Goal: Task Accomplishment & Management: Use online tool/utility

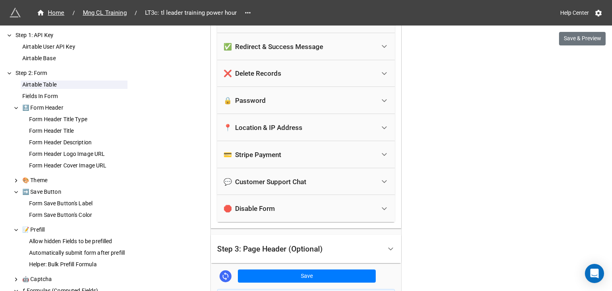
scroll to position [1945, 0]
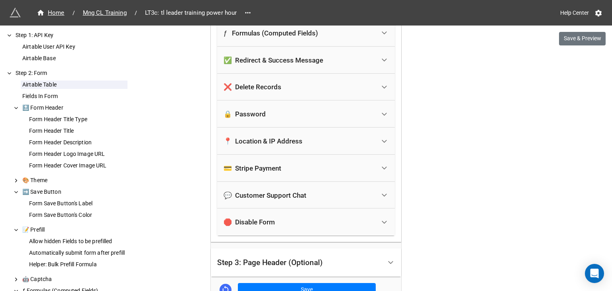
click at [352, 64] on div "✅ Redirect & Success Message" at bounding box center [300, 60] width 152 height 18
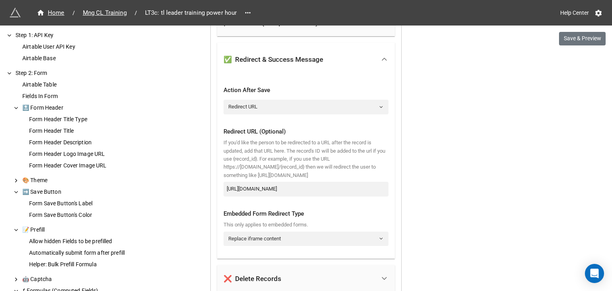
scroll to position [1833, 0]
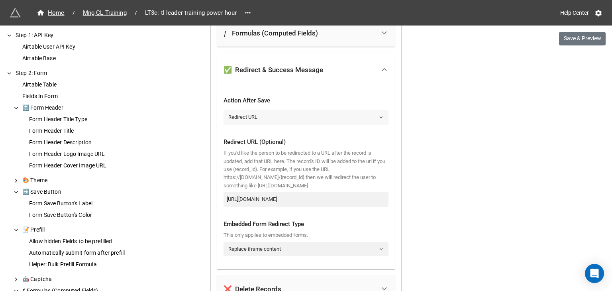
click at [254, 112] on link "Redirect URL" at bounding box center [306, 117] width 165 height 14
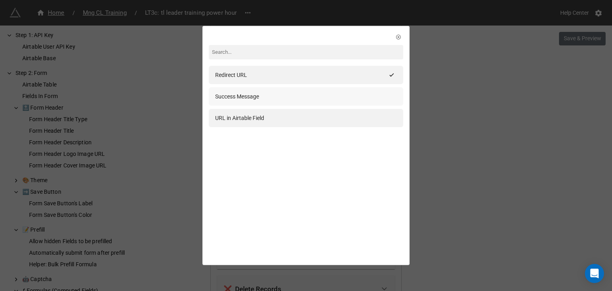
click at [250, 97] on div "Success Message" at bounding box center [237, 96] width 44 height 9
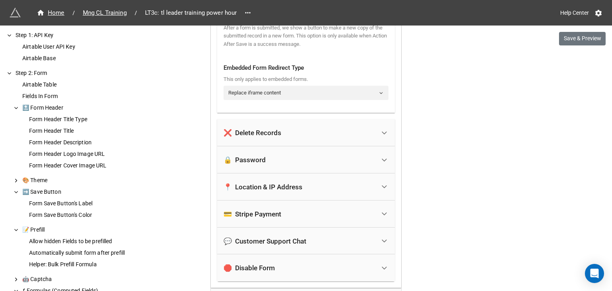
scroll to position [2232, 0]
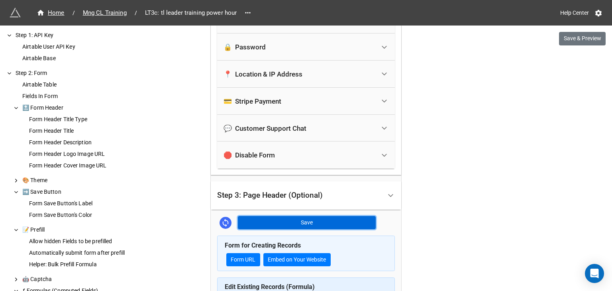
click at [296, 220] on button "Save" at bounding box center [307, 223] width 138 height 14
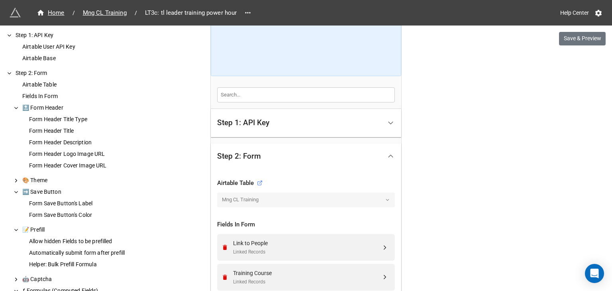
scroll to position [172, 0]
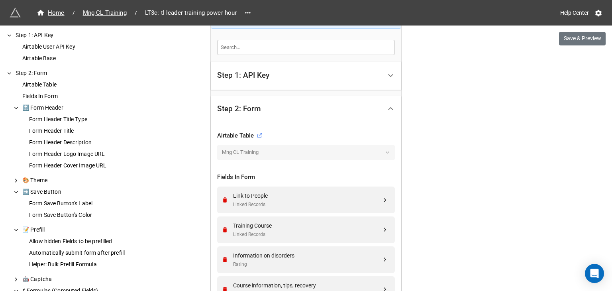
click at [363, 77] on div "Step 1: API Key" at bounding box center [299, 75] width 165 height 19
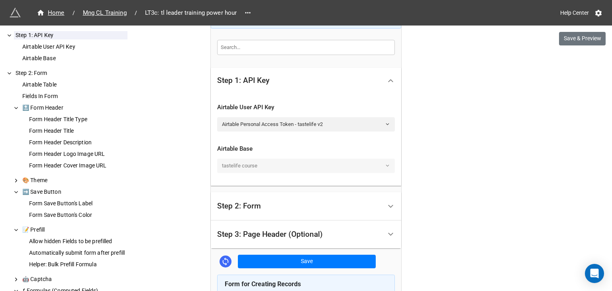
click at [373, 201] on div "Step 2: Form" at bounding box center [299, 206] width 165 height 19
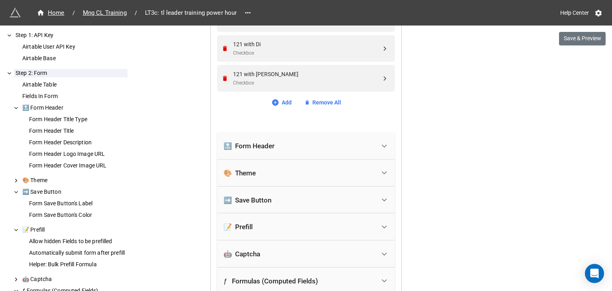
scroll to position [1634, 0]
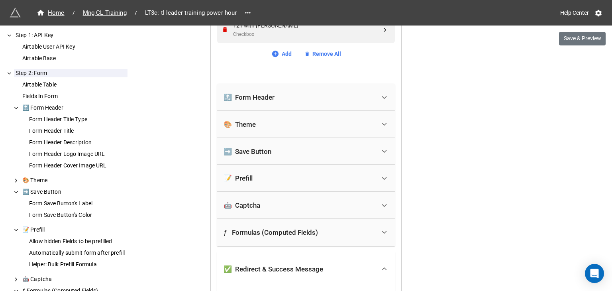
click at [325, 94] on div "🔝 Form Header" at bounding box center [300, 98] width 152 height 18
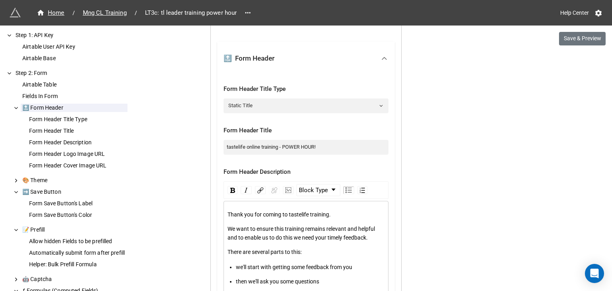
scroll to position [1700, 0]
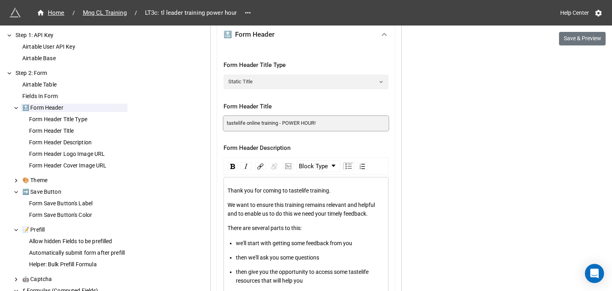
click at [242, 123] on input "tastelife online training - POWER HOUR!" at bounding box center [306, 123] width 165 height 14
type input "tastelife training - POWER HOUR!"
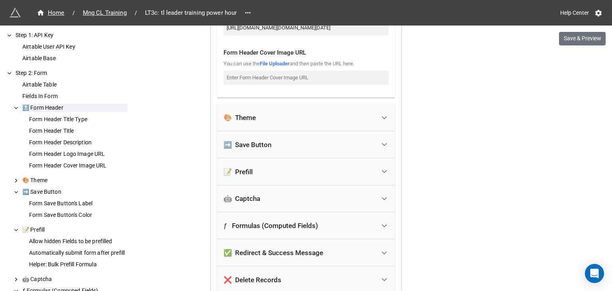
scroll to position [2232, 0]
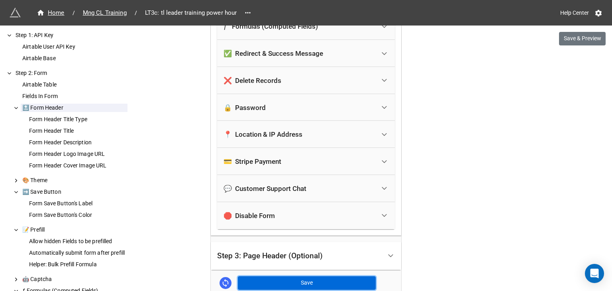
click at [325, 279] on button "Save" at bounding box center [307, 283] width 138 height 14
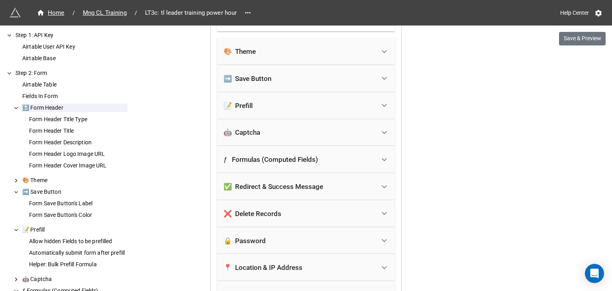
scroll to position [2033, 0]
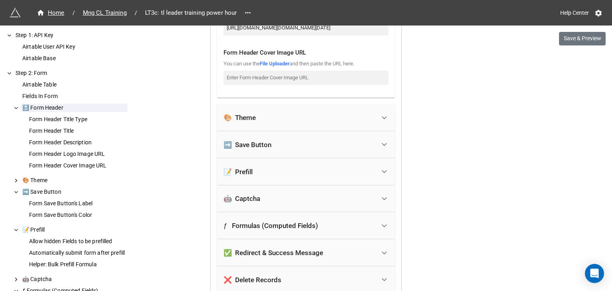
click at [321, 144] on div "➡️ Save Button" at bounding box center [300, 145] width 152 height 18
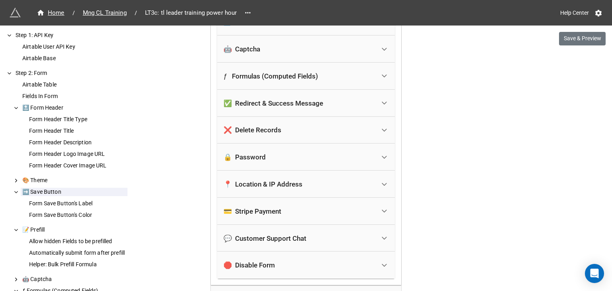
scroll to position [1878, 0]
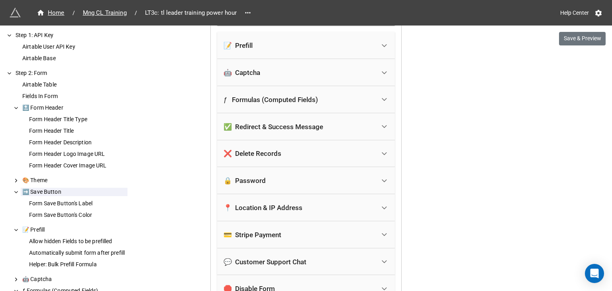
click at [334, 128] on div "✅ Redirect & Success Message" at bounding box center [300, 127] width 152 height 18
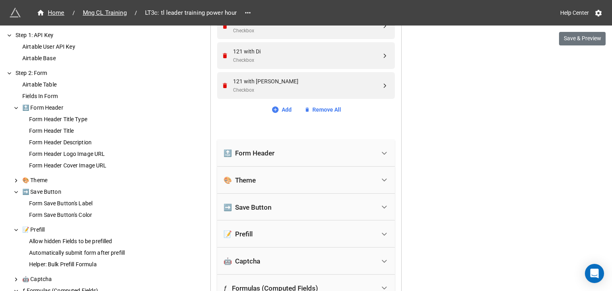
scroll to position [1663, 0]
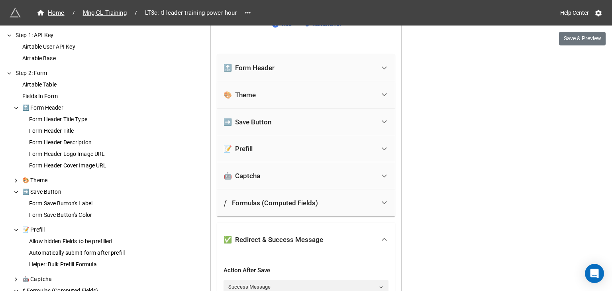
click at [307, 125] on div "➡️ Save Button" at bounding box center [300, 122] width 152 height 18
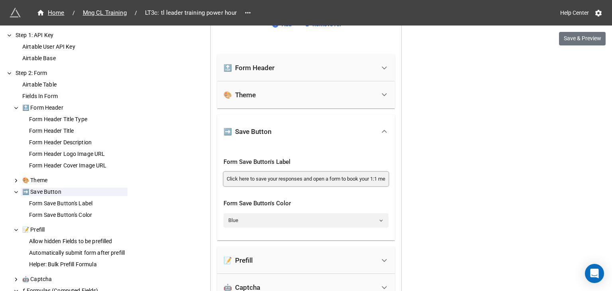
click at [305, 175] on input "Click here to save your responses and open a form to book your 1:1 meeting with…" at bounding box center [306, 179] width 165 height 14
type input "SAVE AND SUBMIT"
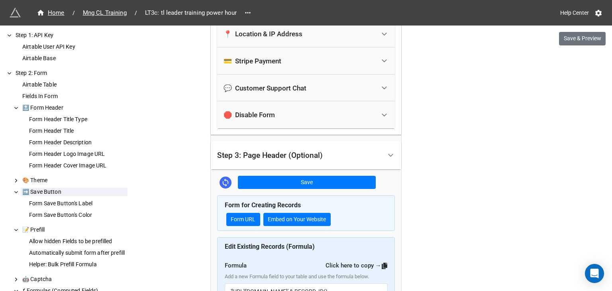
scroll to position [2062, 0]
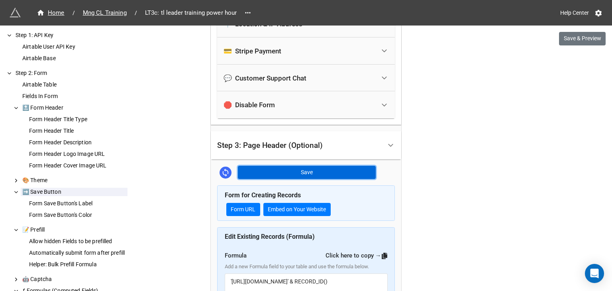
click at [358, 167] on button "Save" at bounding box center [307, 173] width 138 height 14
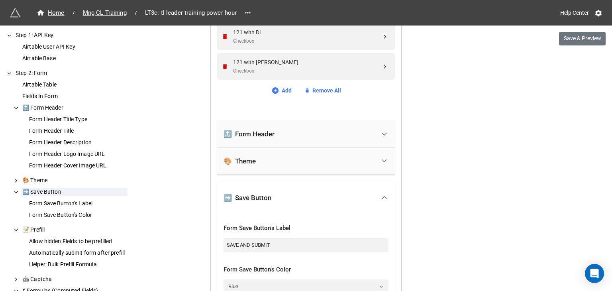
scroll to position [1531, 0]
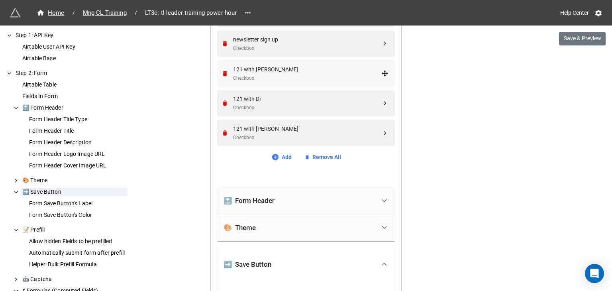
click at [286, 73] on div "121 with Marie Checkbox" at bounding box center [307, 73] width 148 height 17
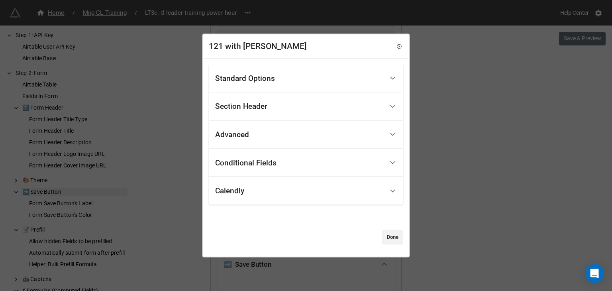
click at [254, 196] on div "Calendly" at bounding box center [299, 190] width 169 height 19
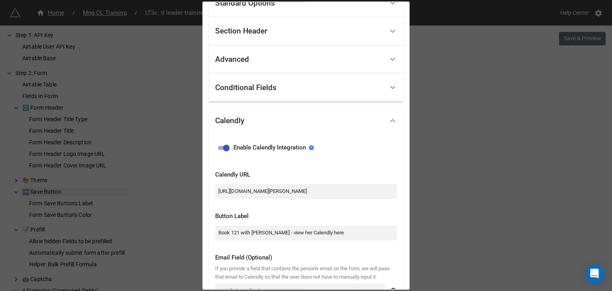
scroll to position [66, 0]
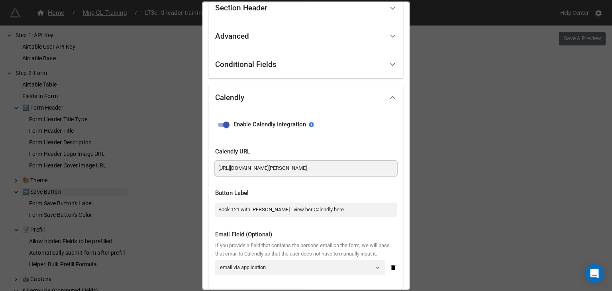
click at [266, 170] on input "https://calendly.com/marie-dove-tastelifeuk/30min" at bounding box center [306, 168] width 182 height 14
click at [343, 142] on div "Calendly URL" at bounding box center [306, 150] width 182 height 18
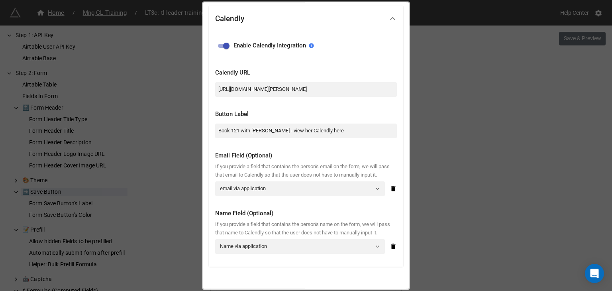
scroll to position [190, 0]
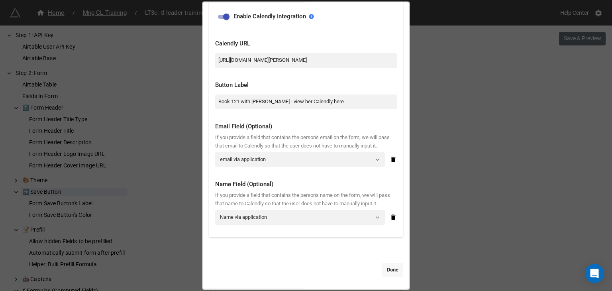
click at [389, 267] on link "Done" at bounding box center [392, 269] width 21 height 14
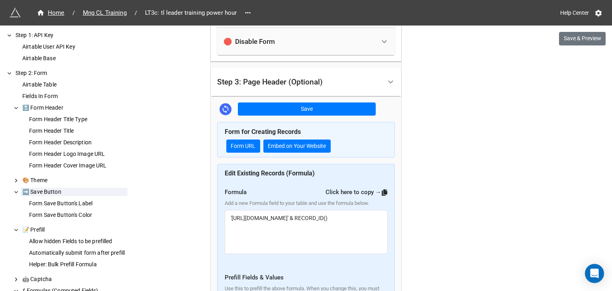
scroll to position [2129, 0]
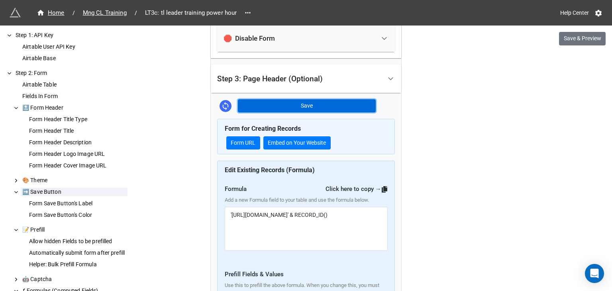
click at [293, 105] on button "Save" at bounding box center [307, 106] width 138 height 14
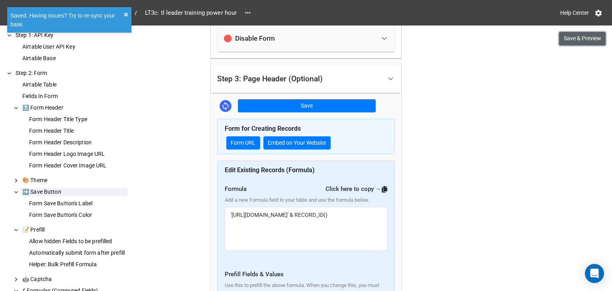
click at [583, 37] on button "Save & Preview" at bounding box center [582, 39] width 47 height 14
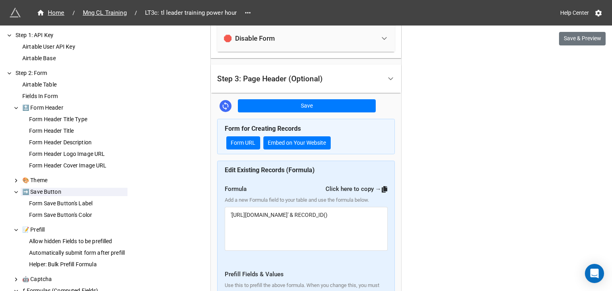
click at [571, 43] on button "Save & Preview" at bounding box center [582, 39] width 47 height 14
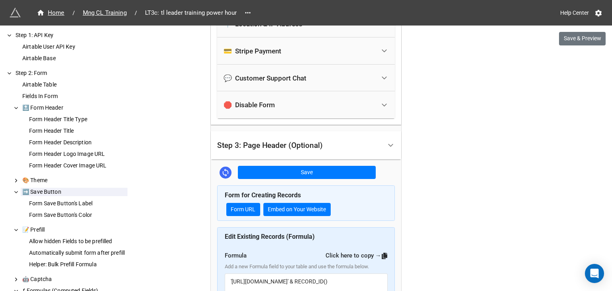
scroll to position [1996, 0]
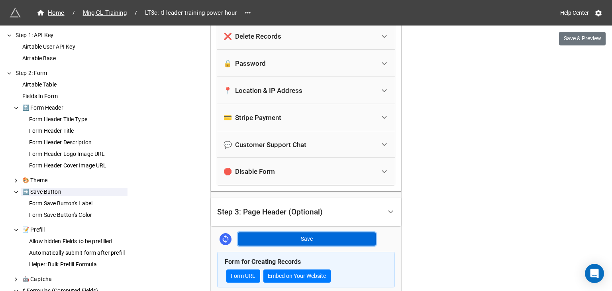
click at [303, 235] on button "Save" at bounding box center [307, 239] width 138 height 14
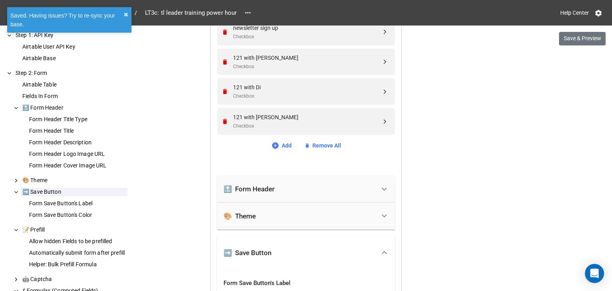
scroll to position [1531, 0]
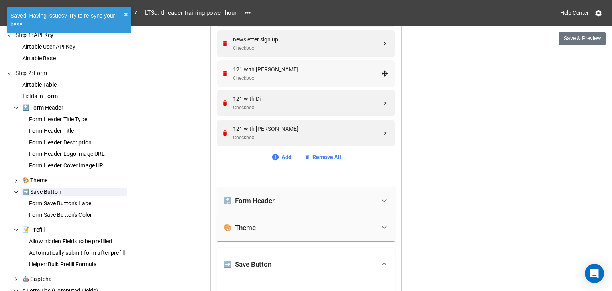
click at [276, 71] on div "121 with [PERSON_NAME]" at bounding box center [307, 69] width 148 height 9
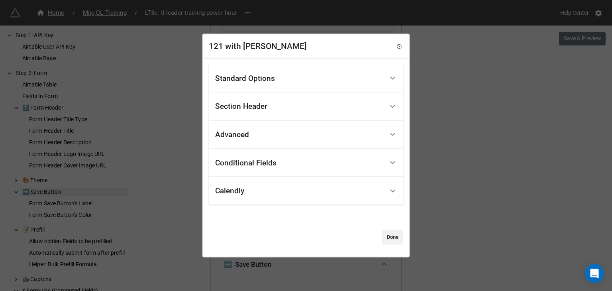
click at [288, 194] on div "Calendly" at bounding box center [299, 190] width 169 height 19
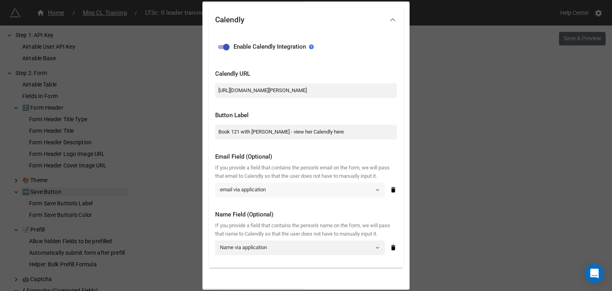
scroll to position [190, 0]
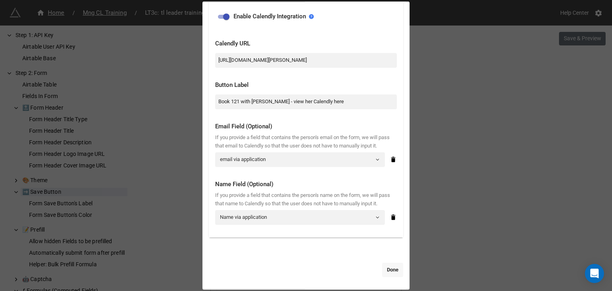
click at [392, 271] on link "Done" at bounding box center [392, 269] width 21 height 14
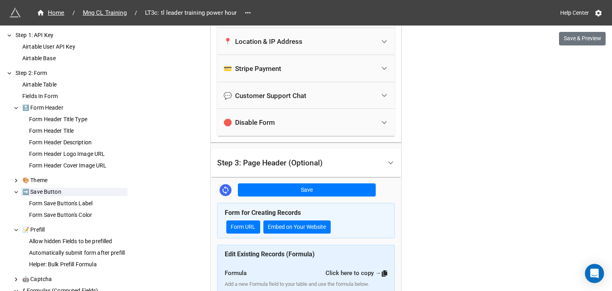
scroll to position [2195, 0]
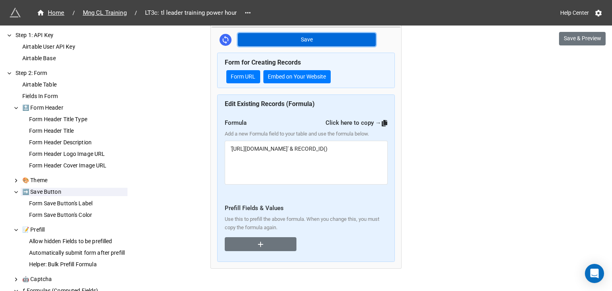
click at [258, 38] on button "Save" at bounding box center [307, 40] width 138 height 14
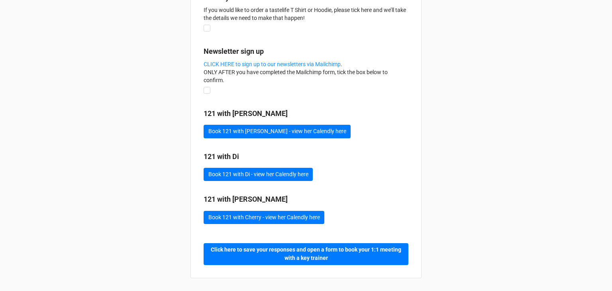
scroll to position [1703, 0]
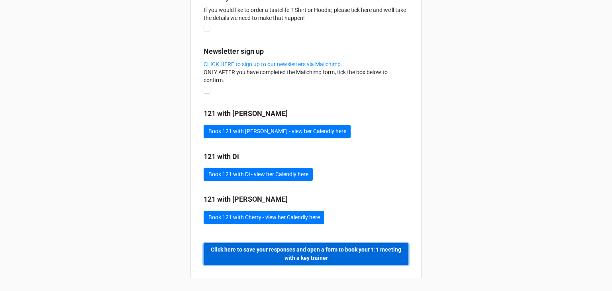
click at [316, 254] on b "Click here to save your responses and open a form to book your 1:1 meeting with…" at bounding box center [307, 254] width 196 height 17
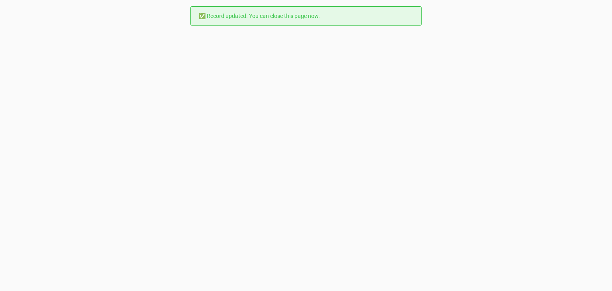
scroll to position [0, 0]
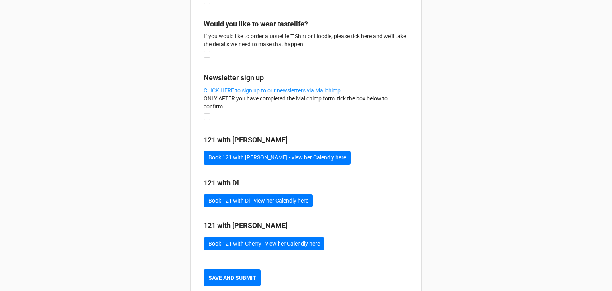
scroll to position [1699, 0]
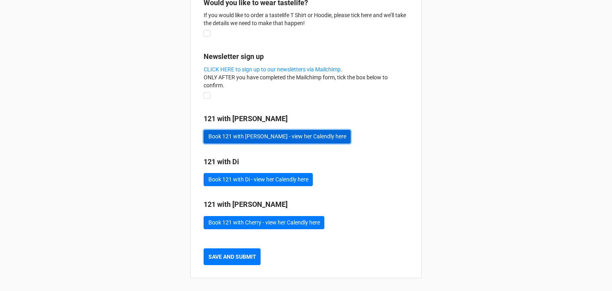
click at [242, 135] on button "Book 121 with [PERSON_NAME] - view her Calendly here" at bounding box center [277, 137] width 147 height 14
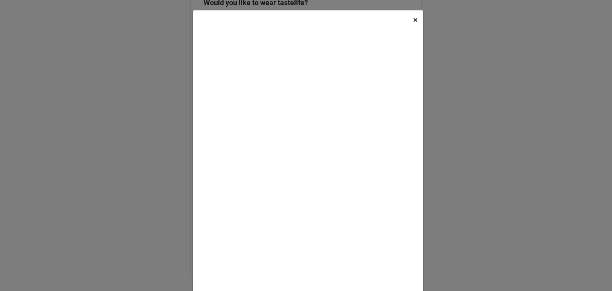
click at [413, 20] on span "×" at bounding box center [415, 20] width 4 height 10
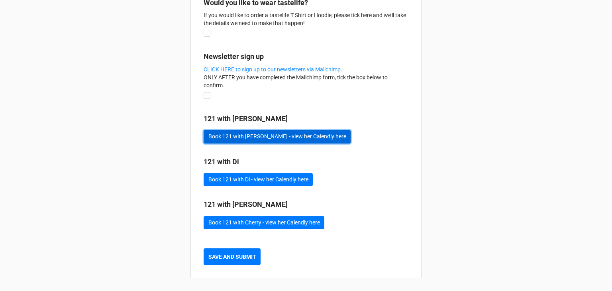
click at [268, 134] on button "Book 121 with [PERSON_NAME] - view her Calendly here" at bounding box center [277, 137] width 147 height 14
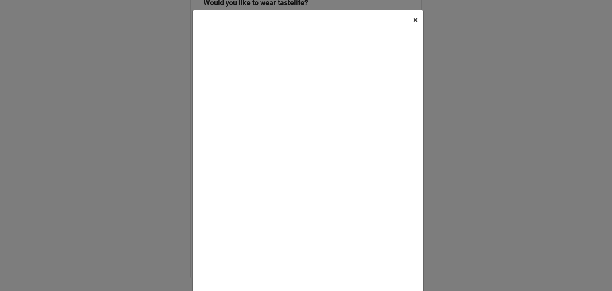
click at [413, 18] on span "×" at bounding box center [415, 20] width 4 height 10
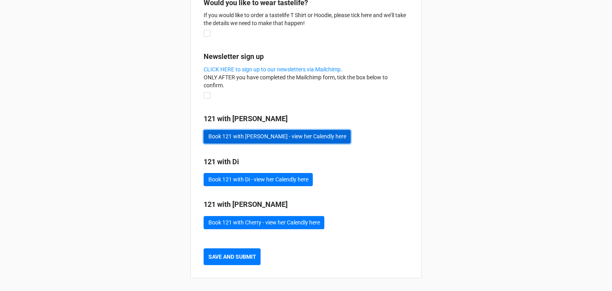
click at [222, 132] on button "Book 121 with [PERSON_NAME] - view her Calendly here" at bounding box center [277, 137] width 147 height 14
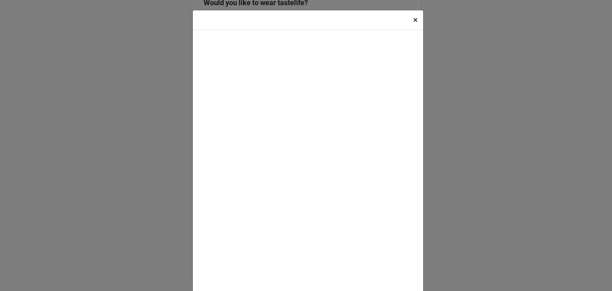
click at [413, 20] on span "×" at bounding box center [415, 20] width 4 height 10
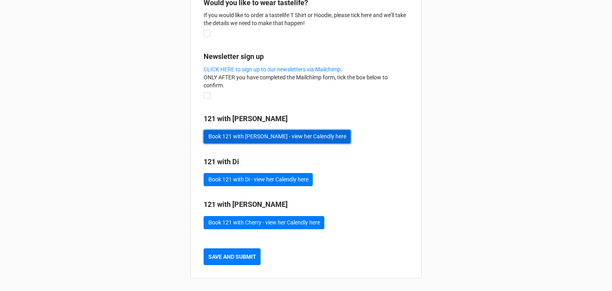
click at [247, 133] on button "Book 121 with [PERSON_NAME] - view her Calendly here" at bounding box center [277, 137] width 147 height 14
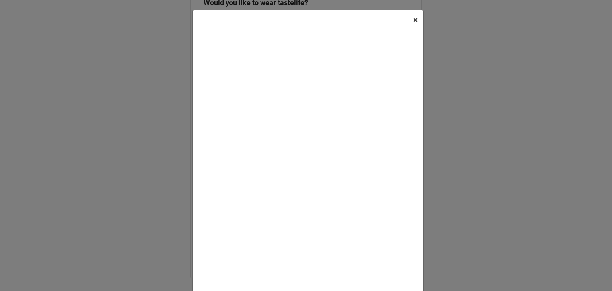
click at [409, 18] on button "× Close" at bounding box center [416, 20] width 16 height 20
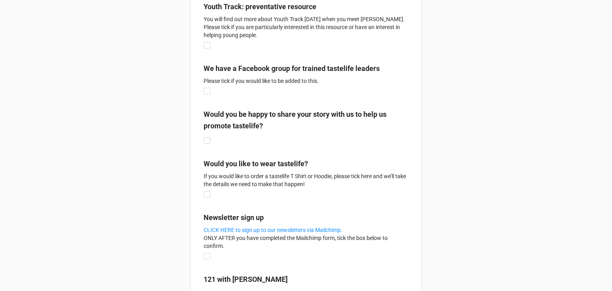
scroll to position [1528, 0]
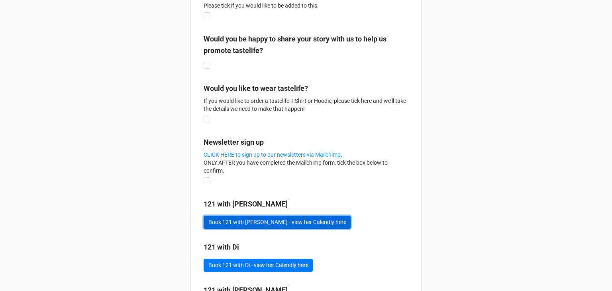
click at [267, 229] on button "Book 121 with [PERSON_NAME] - view her Calendly here" at bounding box center [277, 223] width 147 height 14
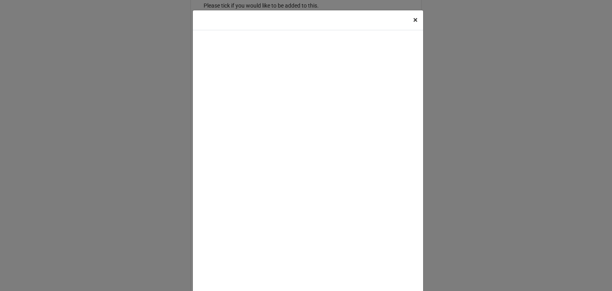
click at [408, 19] on button "× Close" at bounding box center [416, 20] width 16 height 20
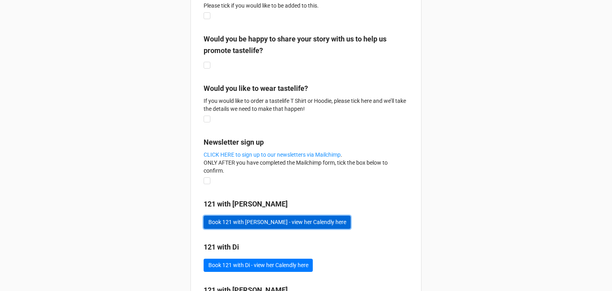
click at [266, 229] on button "Book 121 with [PERSON_NAME] - view her Calendly here" at bounding box center [277, 223] width 147 height 14
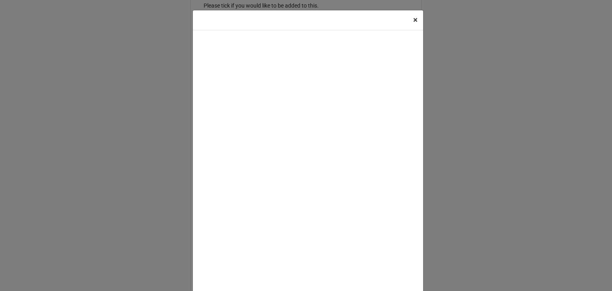
click at [416, 18] on button "× Close" at bounding box center [416, 20] width 16 height 20
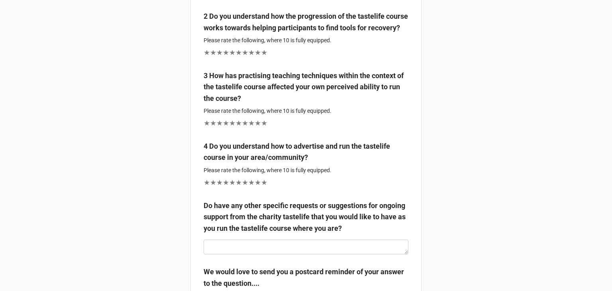
scroll to position [692, 0]
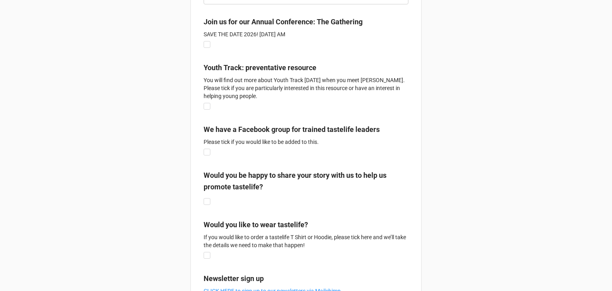
scroll to position [1595, 0]
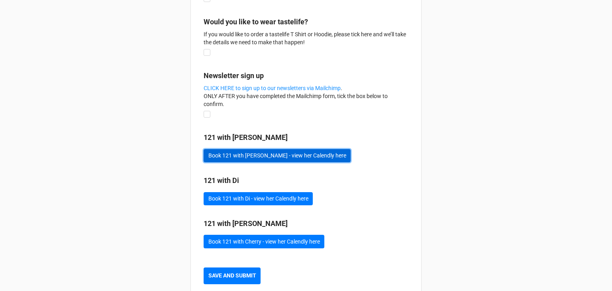
click at [281, 163] on button "Book 121 with [PERSON_NAME] - view her Calendly here" at bounding box center [277, 156] width 147 height 14
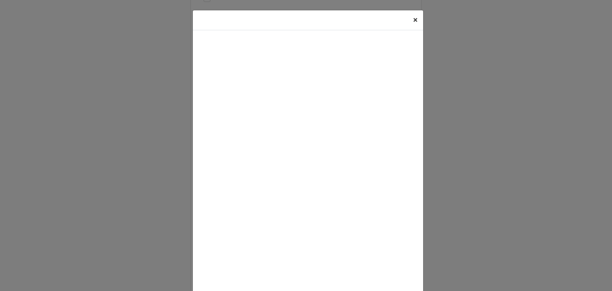
click at [413, 20] on span "×" at bounding box center [415, 20] width 4 height 10
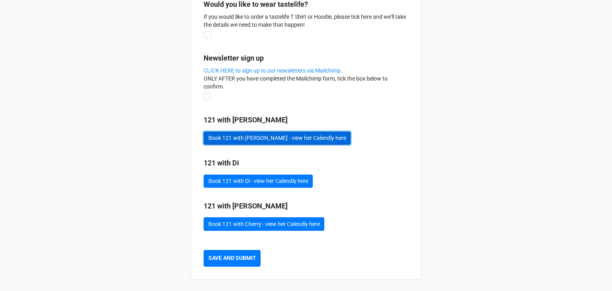
scroll to position [1622, 0]
